Goal: Task Accomplishment & Management: Manage account settings

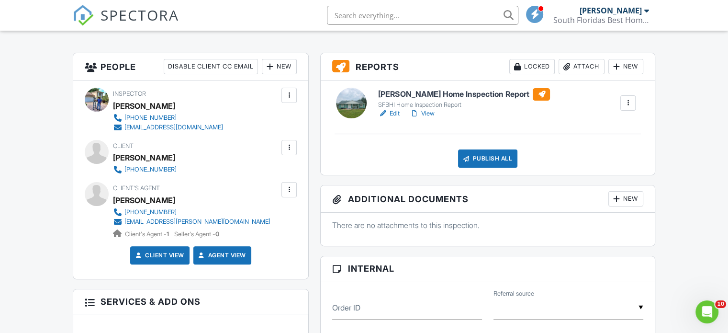
scroll to position [229, 0]
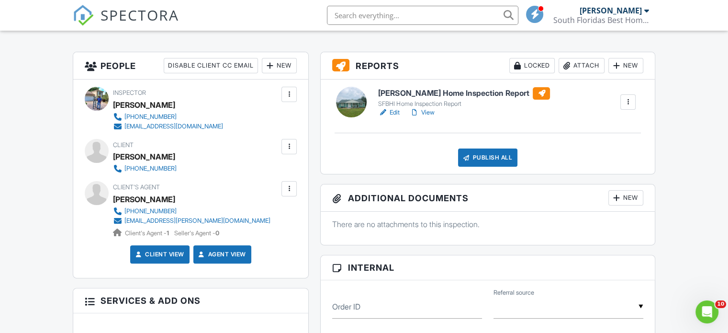
click at [429, 111] on link "View" at bounding box center [421, 113] width 25 height 10
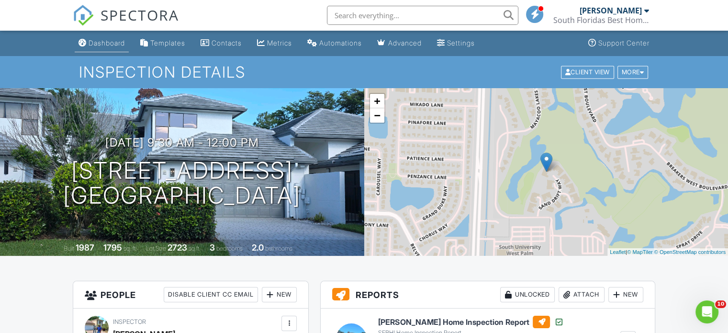
click at [110, 36] on link "Dashboard" at bounding box center [102, 43] width 54 height 18
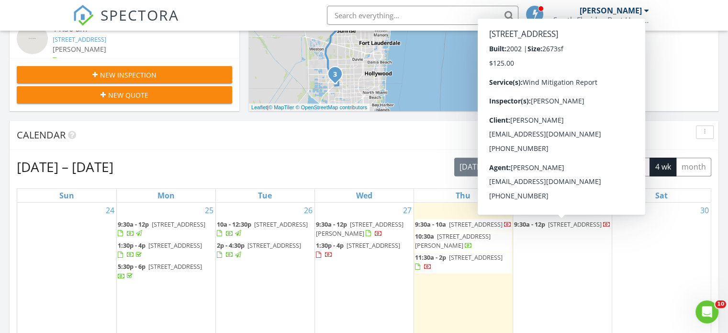
scroll to position [300, 0]
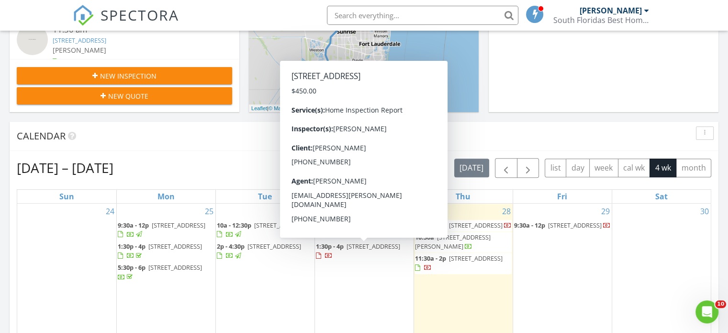
click at [333, 251] on div at bounding box center [324, 255] width 17 height 9
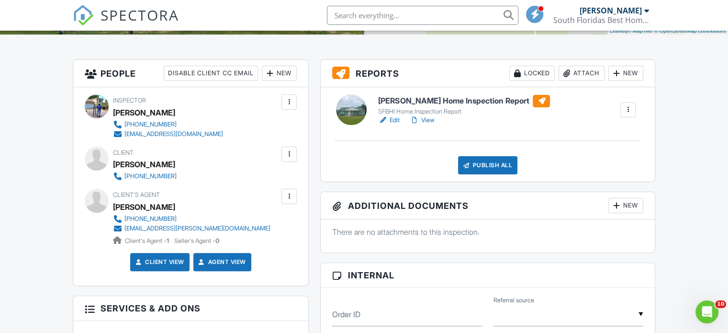
scroll to position [220, 0]
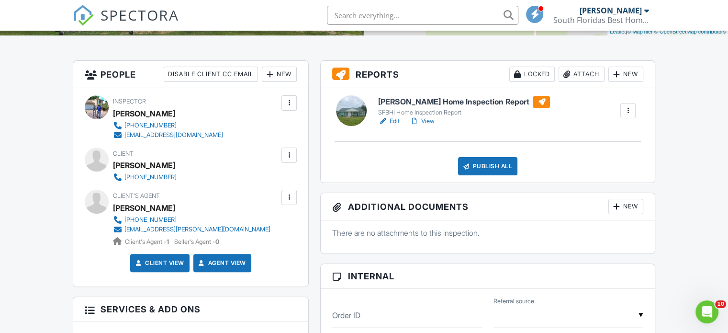
click at [432, 122] on link "View" at bounding box center [421, 121] width 25 height 10
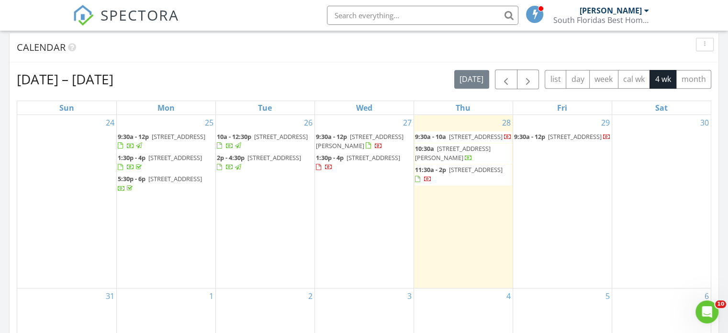
scroll to position [389, 0]
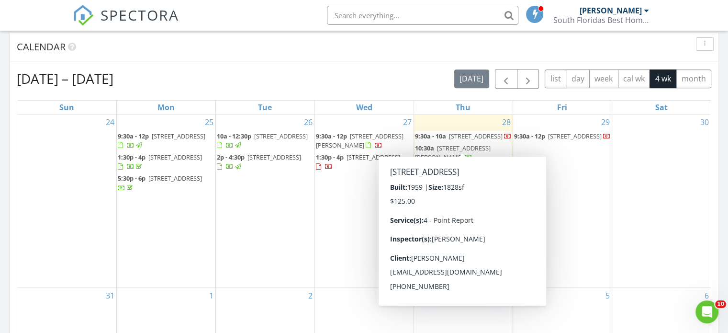
click at [463, 140] on span "2241 NE 35th Ct, Lighthouse Point 33064" at bounding box center [476, 136] width 54 height 9
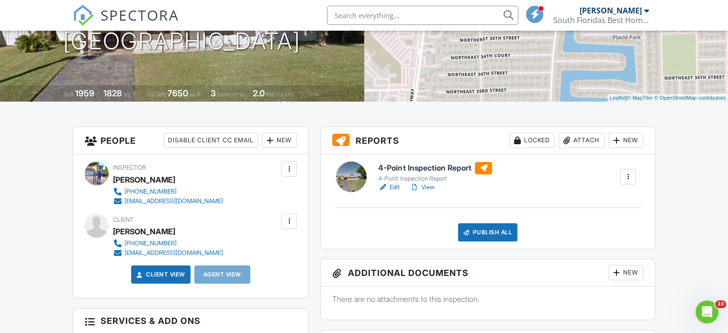
scroll to position [149, 0]
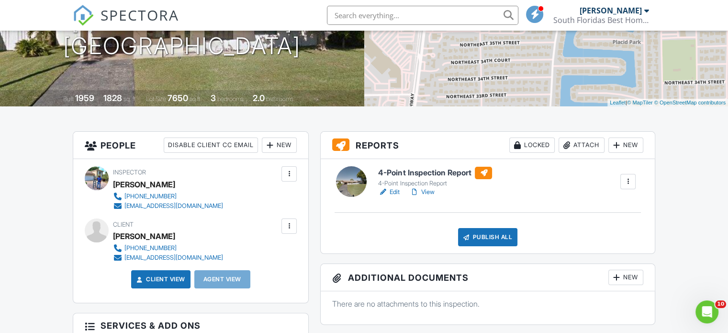
click at [438, 170] on h6 "4-Point Inspection Report" at bounding box center [435, 173] width 114 height 12
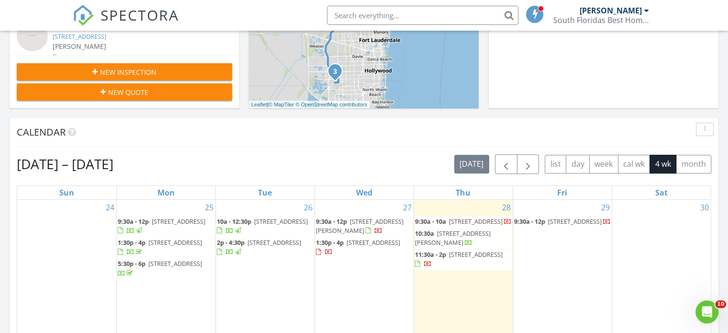
scroll to position [306, 0]
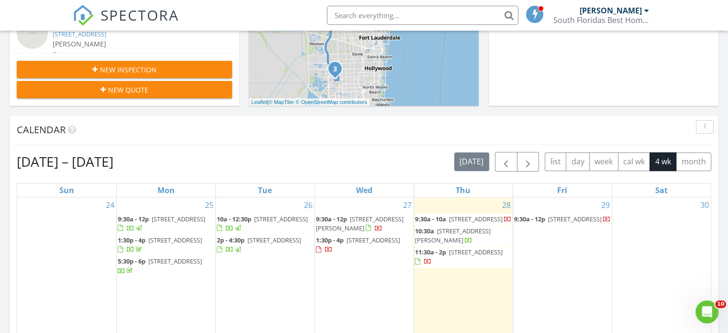
click at [464, 256] on span "[STREET_ADDRESS]" at bounding box center [476, 251] width 54 height 9
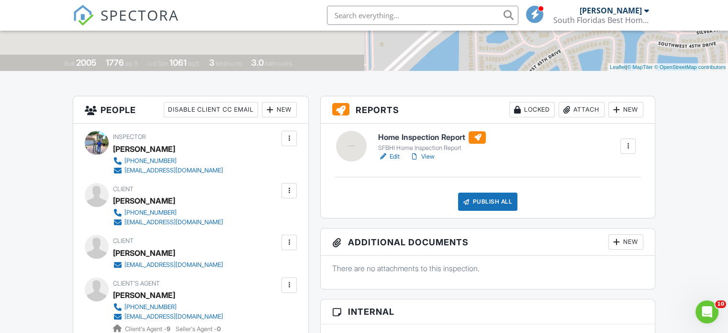
click at [427, 134] on h6 "Home Inspection Report" at bounding box center [432, 137] width 108 height 12
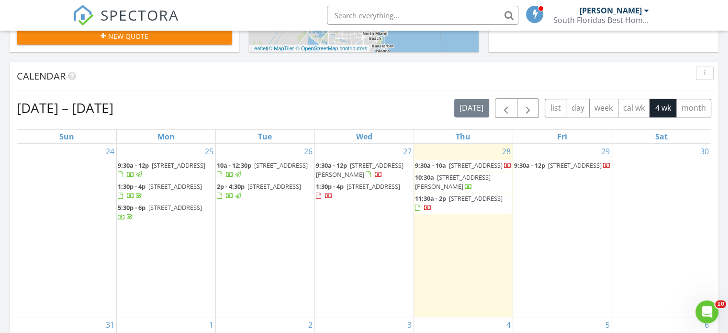
scroll to position [360, 0]
click at [355, 185] on span "[STREET_ADDRESS]" at bounding box center [374, 185] width 54 height 9
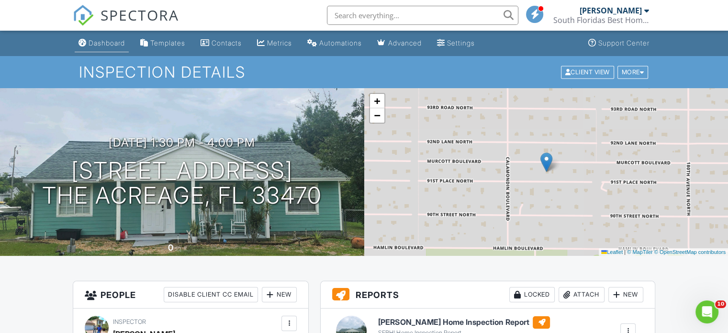
click at [103, 44] on div "Dashboard" at bounding box center [107, 43] width 36 height 8
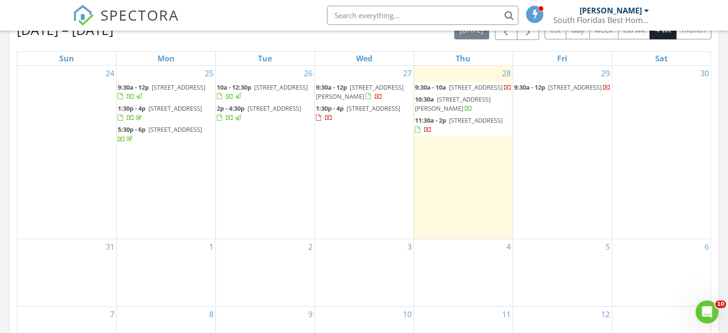
scroll to position [392, 0]
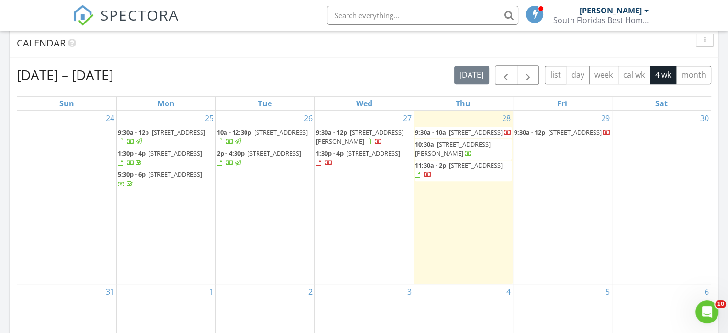
click at [377, 131] on span "[STREET_ADDRESS][PERSON_NAME]" at bounding box center [360, 137] width 88 height 18
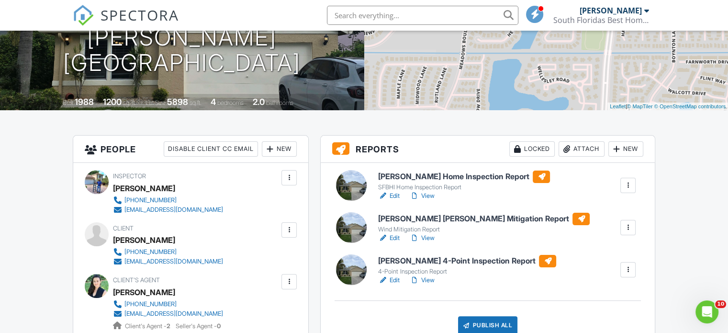
scroll to position [146, 0]
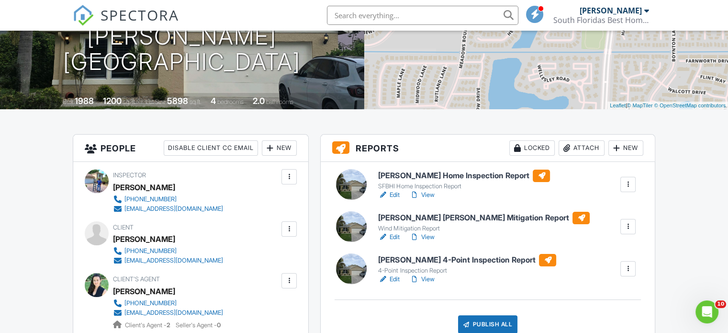
click at [427, 258] on h6 "[PERSON_NAME] 4-Point Inspection Report" at bounding box center [467, 260] width 178 height 12
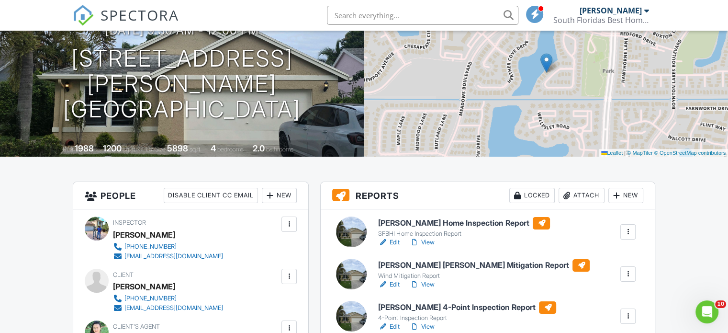
click at [431, 243] on link "View" at bounding box center [421, 242] width 25 height 10
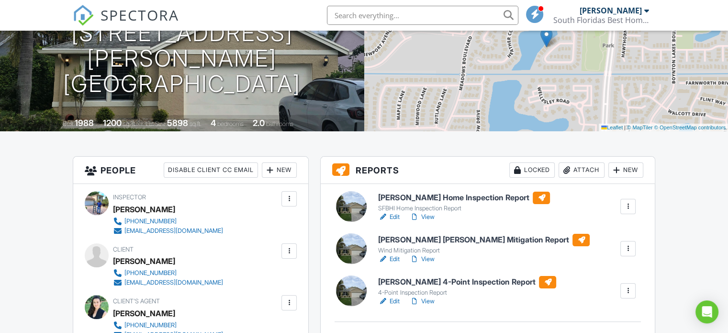
click at [419, 240] on h6 "Luciano Martin Wind Mitigation Report" at bounding box center [484, 240] width 212 height 12
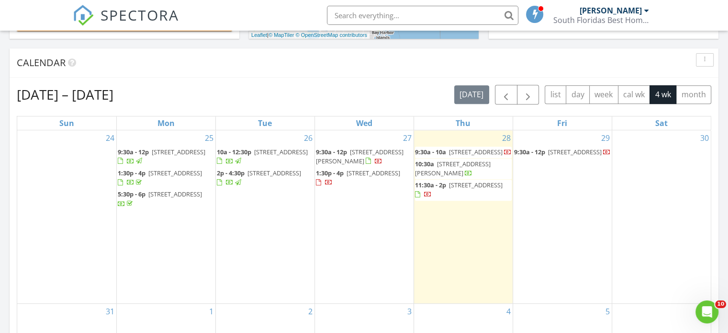
scroll to position [373, 0]
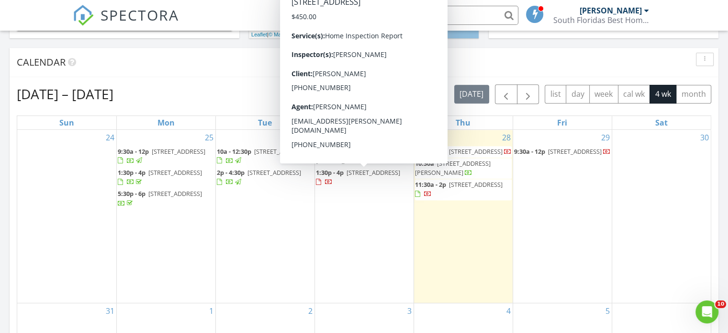
click at [359, 177] on span "[STREET_ADDRESS]" at bounding box center [374, 172] width 54 height 9
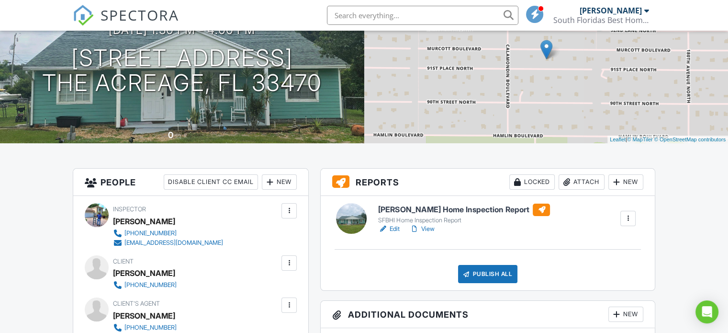
click at [423, 206] on h6 "Michele Leclerc Home Inspection Report" at bounding box center [464, 209] width 172 height 12
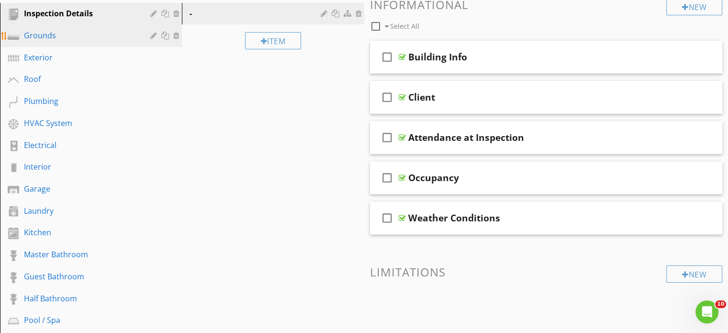
click at [110, 38] on div "Grounds" at bounding box center [80, 35] width 112 height 11
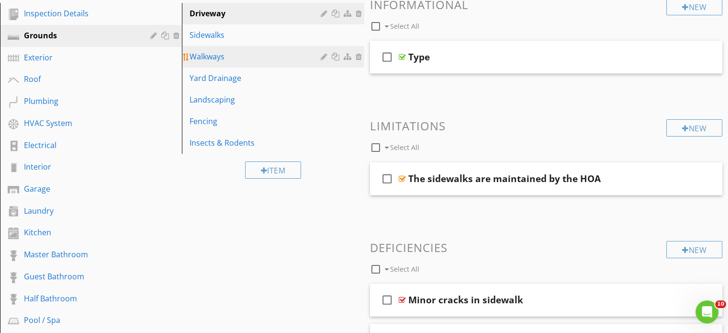
click at [268, 51] on div "Walkways" at bounding box center [257, 56] width 134 height 11
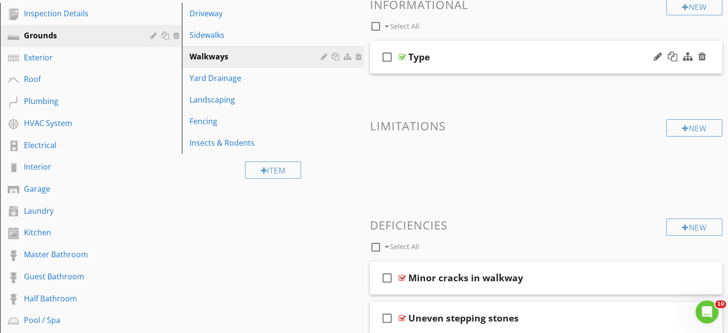
click at [466, 69] on div "check_box_outline_blank Type" at bounding box center [546, 57] width 353 height 33
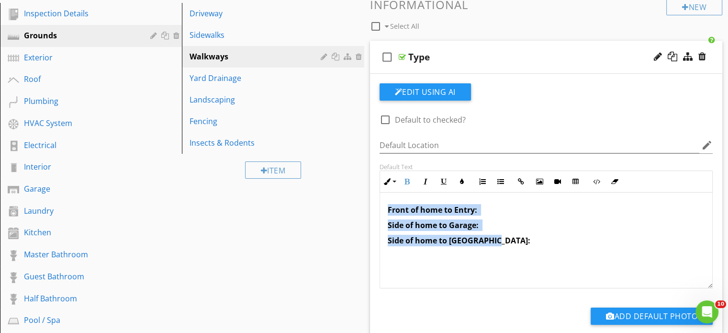
drag, startPoint x: 381, startPoint y: 206, endPoint x: 528, endPoint y: 264, distance: 158.4
click at [528, 264] on div "Front of home to Entry: Side of home to Garage: Side of home to Rear Yard:" at bounding box center [546, 240] width 333 height 96
click at [387, 179] on icon "button" at bounding box center [387, 181] width 7 height 7
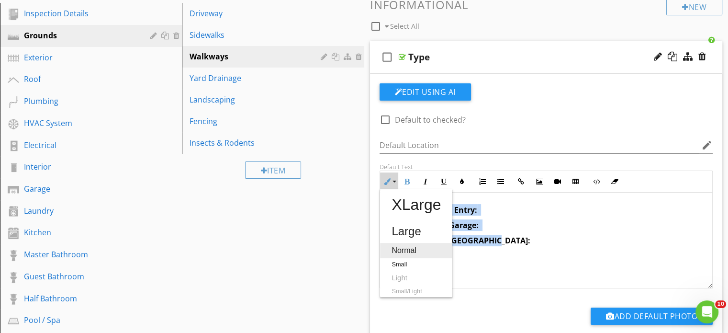
click at [408, 246] on link "Normal" at bounding box center [416, 250] width 72 height 15
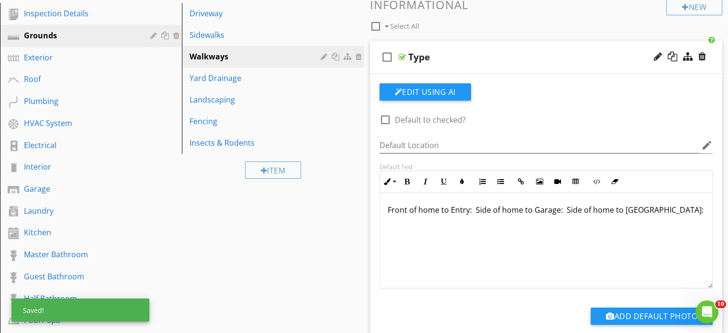
click at [476, 208] on span "Front of home to Entry: Side of home to Garage: Side of home to Rear Yard:" at bounding box center [546, 209] width 316 height 11
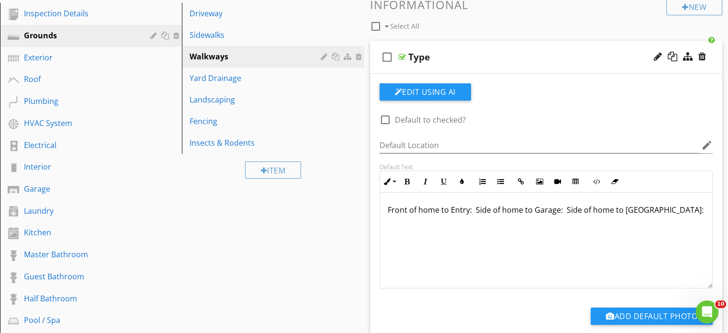
click at [473, 208] on span "Front of home to Entry: Side of home to Garage: Side of home to Rear Yard:" at bounding box center [546, 209] width 316 height 11
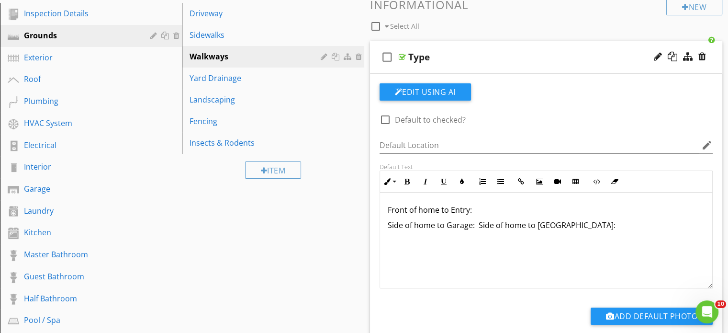
click at [478, 226] on span "Side of home to Garage: Side of home to Rear Yard:" at bounding box center [502, 225] width 228 height 11
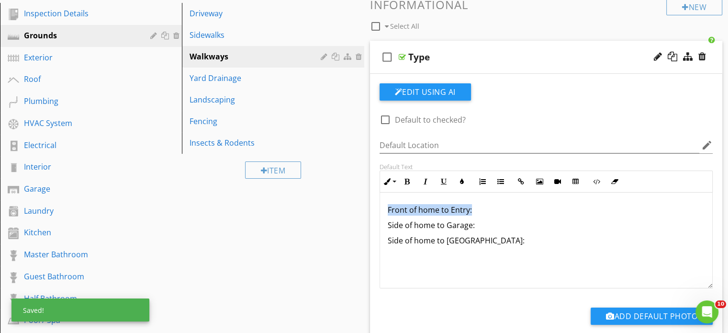
drag, startPoint x: 387, startPoint y: 207, endPoint x: 470, endPoint y: 212, distance: 83.9
click at [470, 212] on span "Front of home to Entry:" at bounding box center [430, 209] width 84 height 11
click at [405, 181] on icon "button" at bounding box center [407, 181] width 7 height 7
drag, startPoint x: 385, startPoint y: 224, endPoint x: 473, endPoint y: 228, distance: 88.2
click at [473, 228] on div "Front of home to Entry: Side of home to Garage: Side of home to Rear Yard:" at bounding box center [546, 240] width 333 height 96
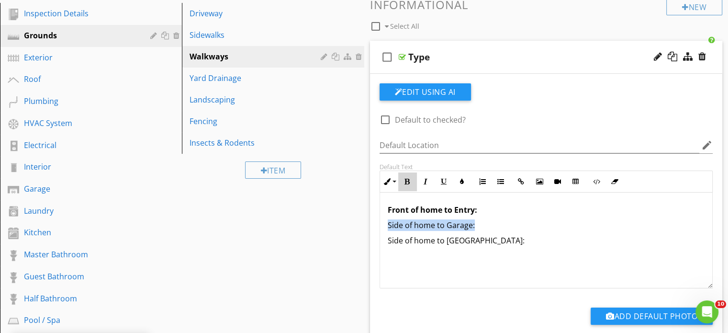
click at [408, 178] on icon "button" at bounding box center [407, 181] width 7 height 7
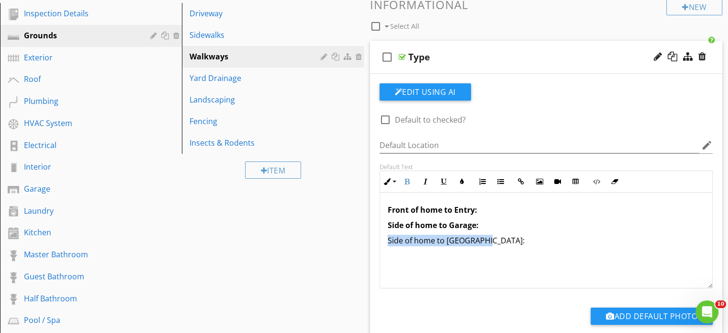
drag, startPoint x: 385, startPoint y: 239, endPoint x: 481, endPoint y: 240, distance: 96.7
click at [481, 240] on div "Front of home to Entry: Side of home to Garage: Side of home to Rear Yard:" at bounding box center [546, 240] width 333 height 96
click at [410, 181] on icon "button" at bounding box center [407, 181] width 7 height 7
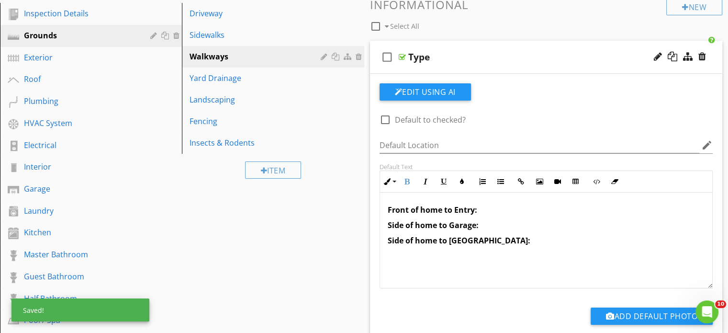
click at [514, 243] on p "Side of home to Rear Yard:" at bounding box center [546, 240] width 317 height 11
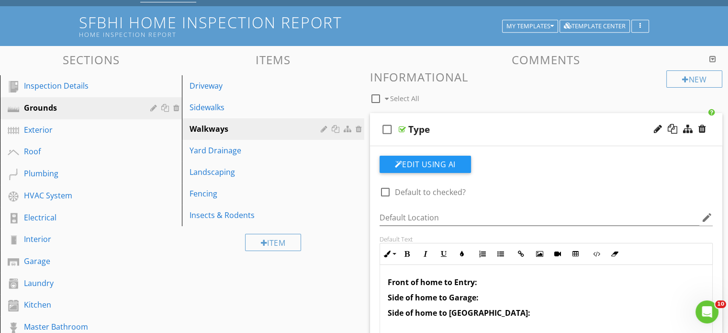
scroll to position [49, 0]
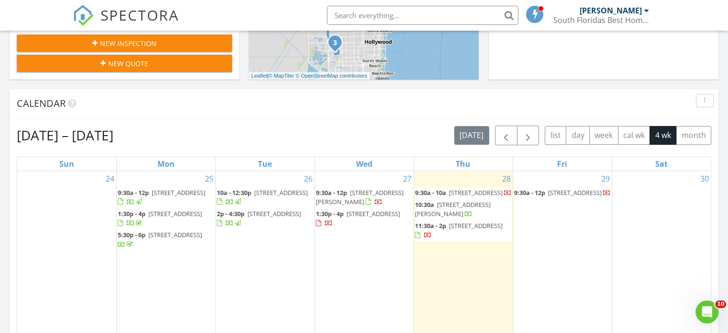
scroll to position [333, 0]
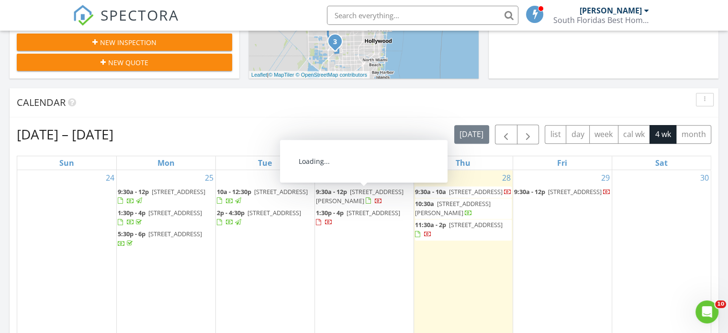
click at [364, 193] on span "[STREET_ADDRESS][PERSON_NAME]" at bounding box center [360, 196] width 88 height 18
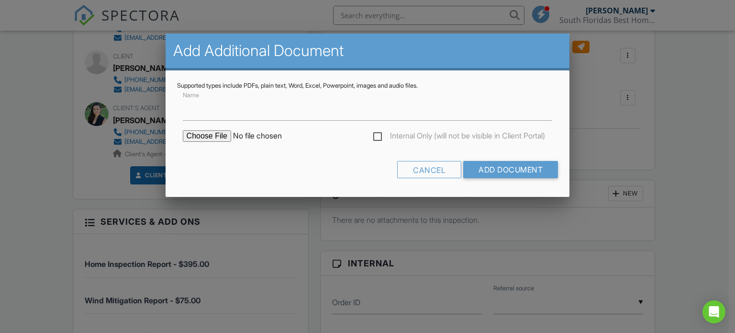
click at [212, 133] on input "file" at bounding box center [264, 135] width 163 height 11
type input "C:\fakepath\8-27-25 Luciano Martin (wdo report).pdf"
click at [512, 164] on input "Add Document" at bounding box center [510, 169] width 95 height 17
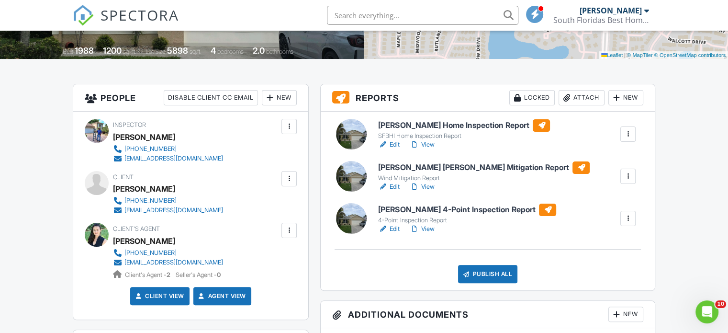
scroll to position [197, 0]
